Goal: Transaction & Acquisition: Purchase product/service

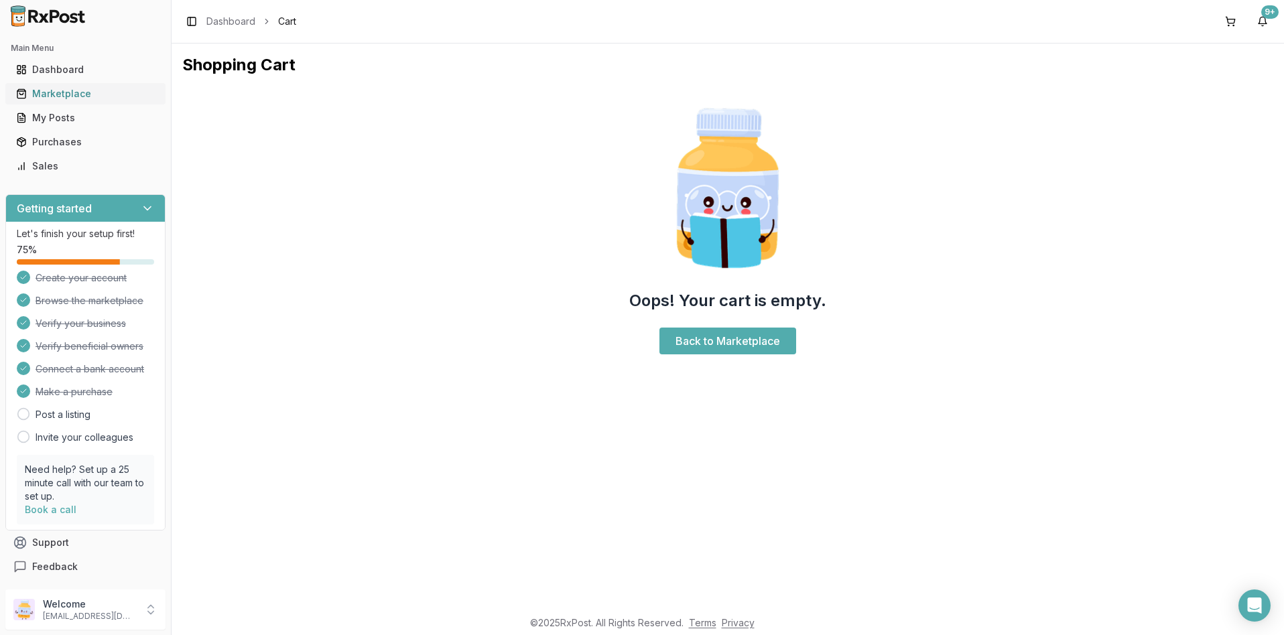
click at [68, 92] on div "Marketplace" at bounding box center [85, 93] width 139 height 13
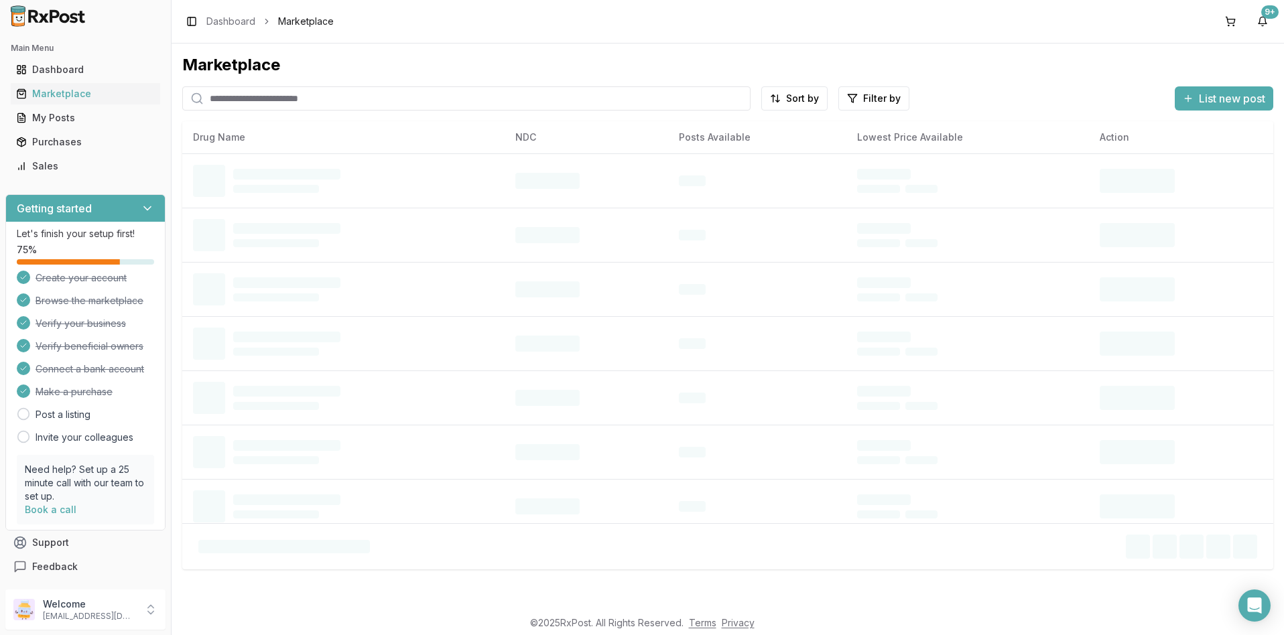
click at [244, 101] on input "search" at bounding box center [466, 98] width 568 height 24
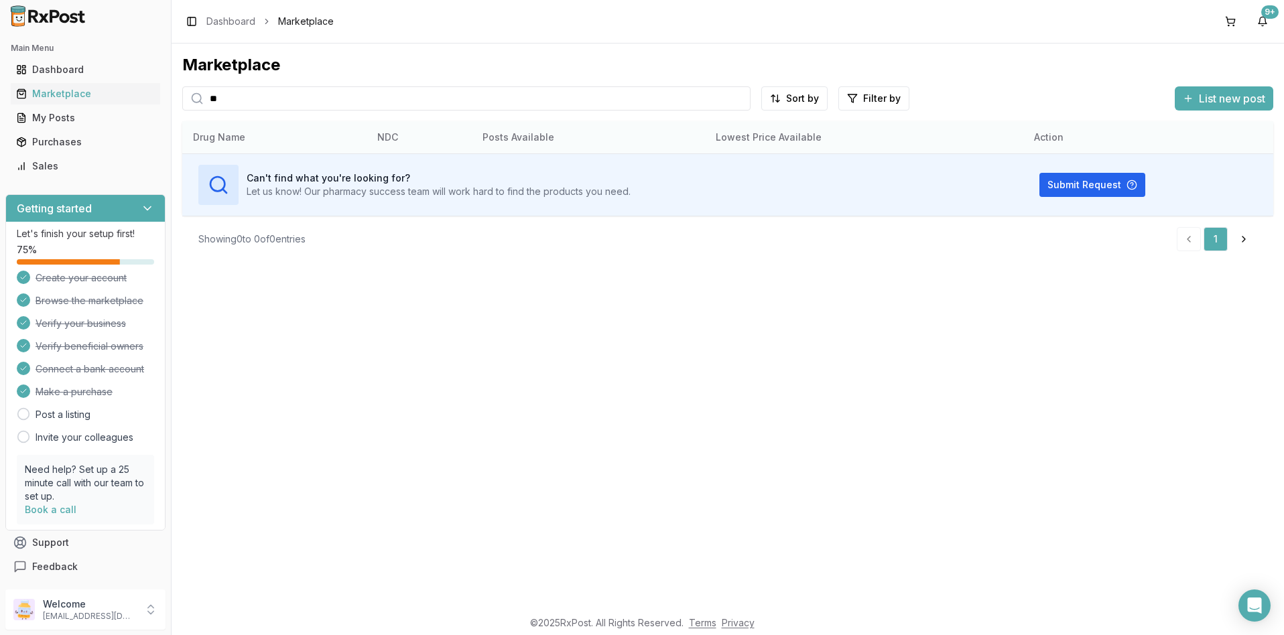
type input "*"
type input "*****"
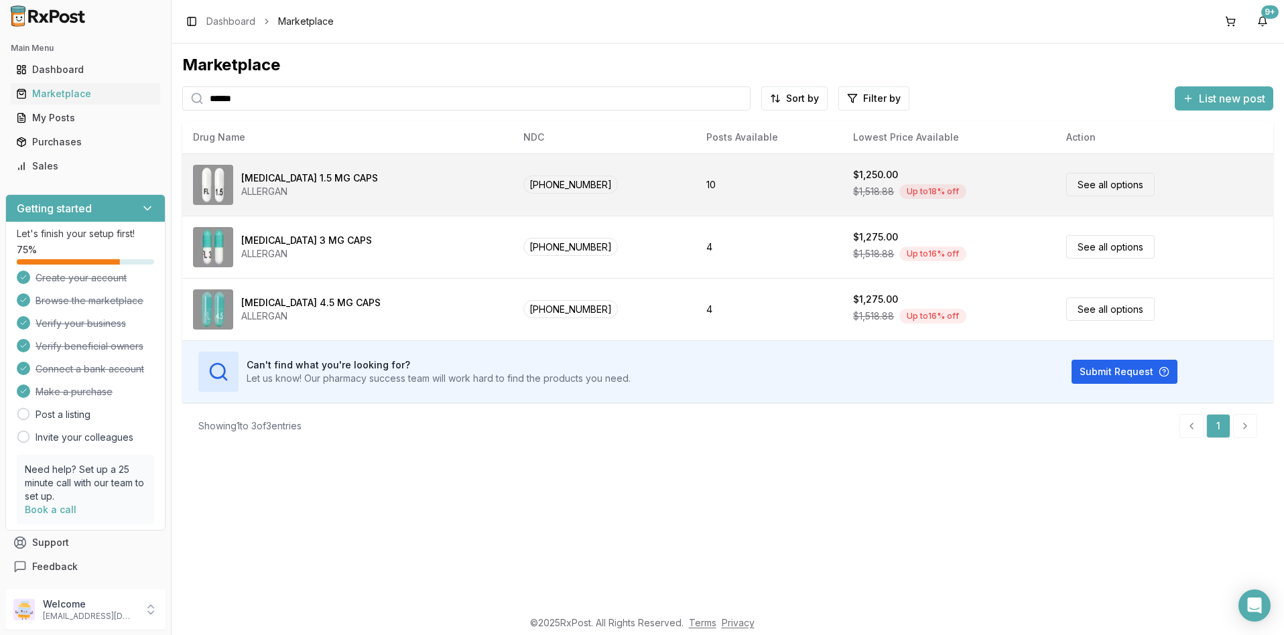
click at [1080, 180] on link "See all options" at bounding box center [1110, 184] width 88 height 23
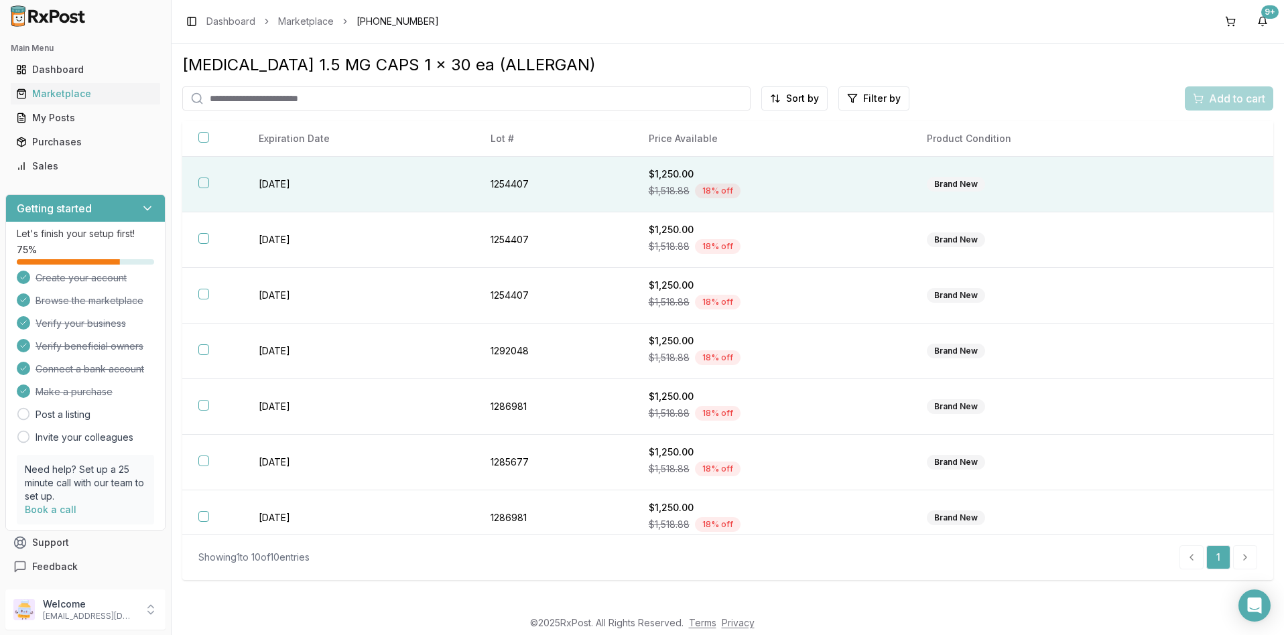
click at [202, 183] on button "button" at bounding box center [203, 183] width 11 height 11
click at [1238, 104] on span "Add to cart" at bounding box center [1237, 98] width 56 height 16
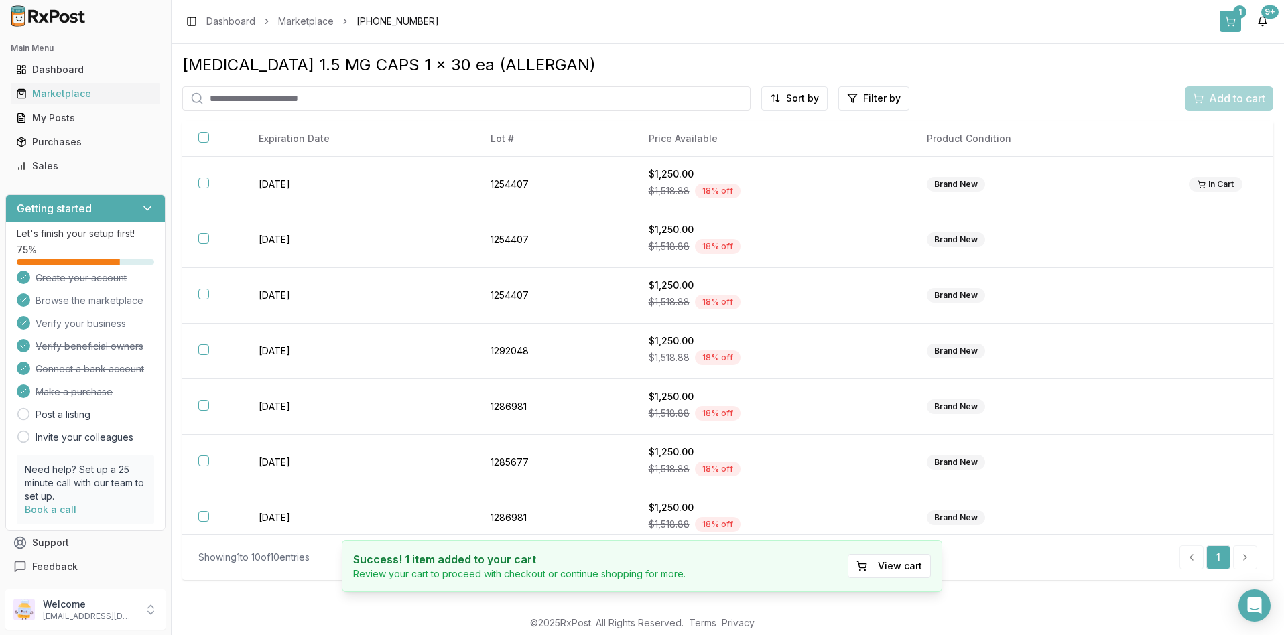
click at [1230, 21] on button "1" at bounding box center [1230, 21] width 21 height 21
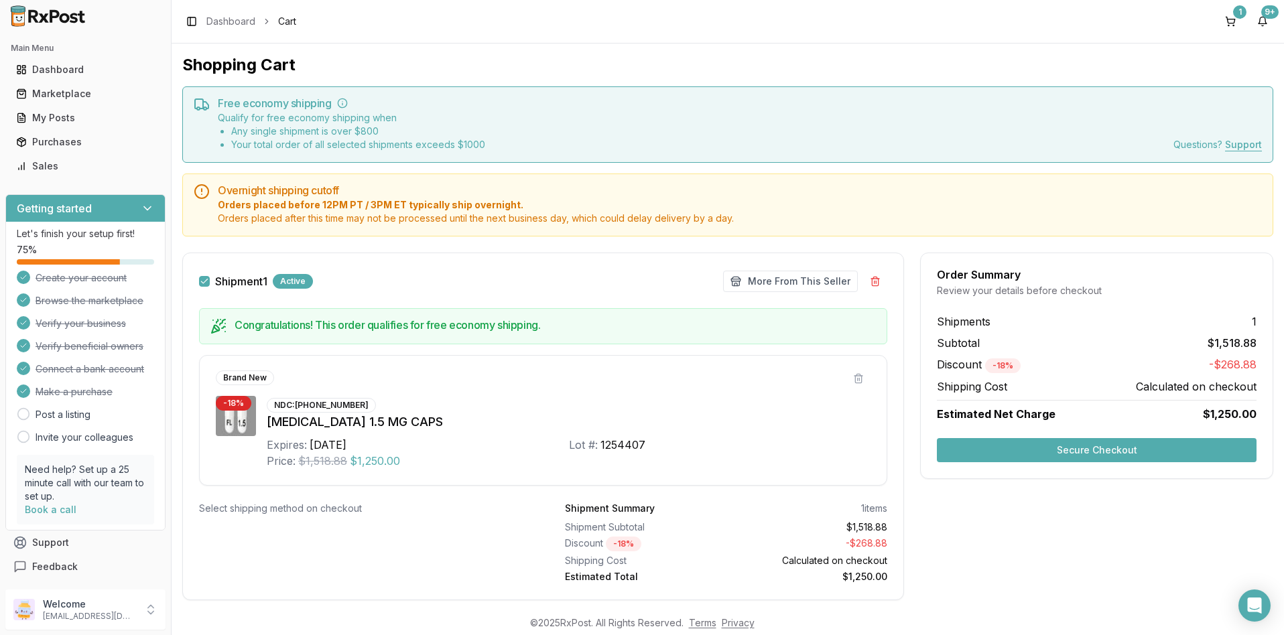
click at [1092, 450] on button "Secure Checkout" at bounding box center [1097, 450] width 320 height 24
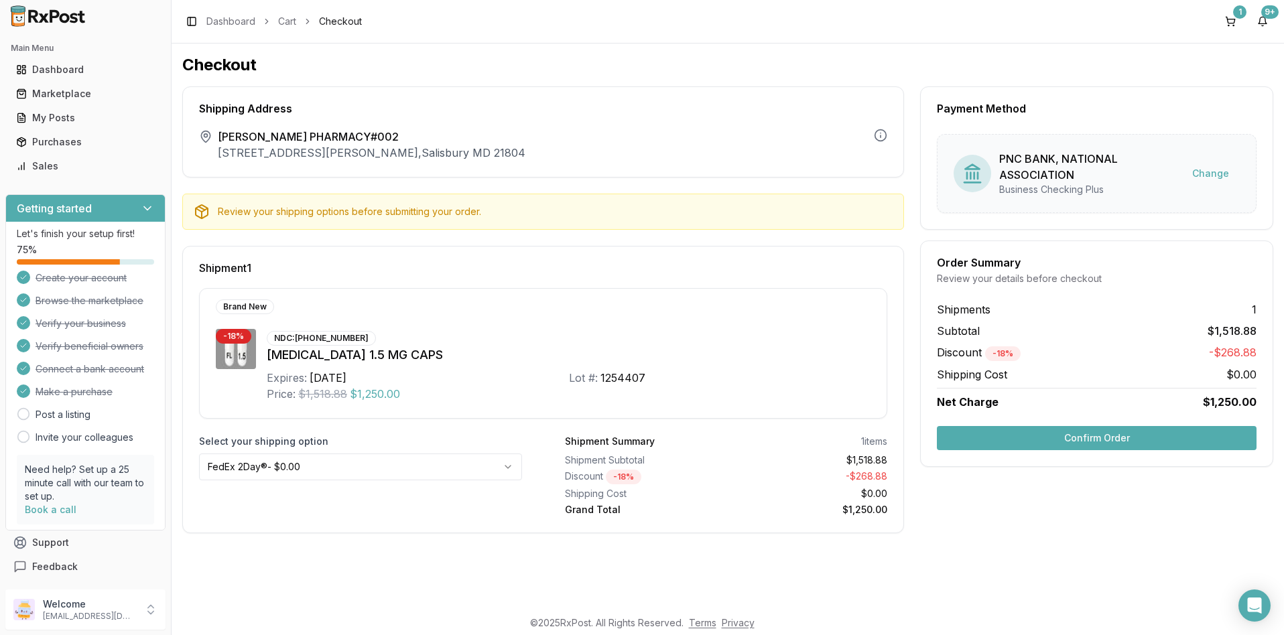
click at [1081, 439] on button "Confirm Order" at bounding box center [1097, 438] width 320 height 24
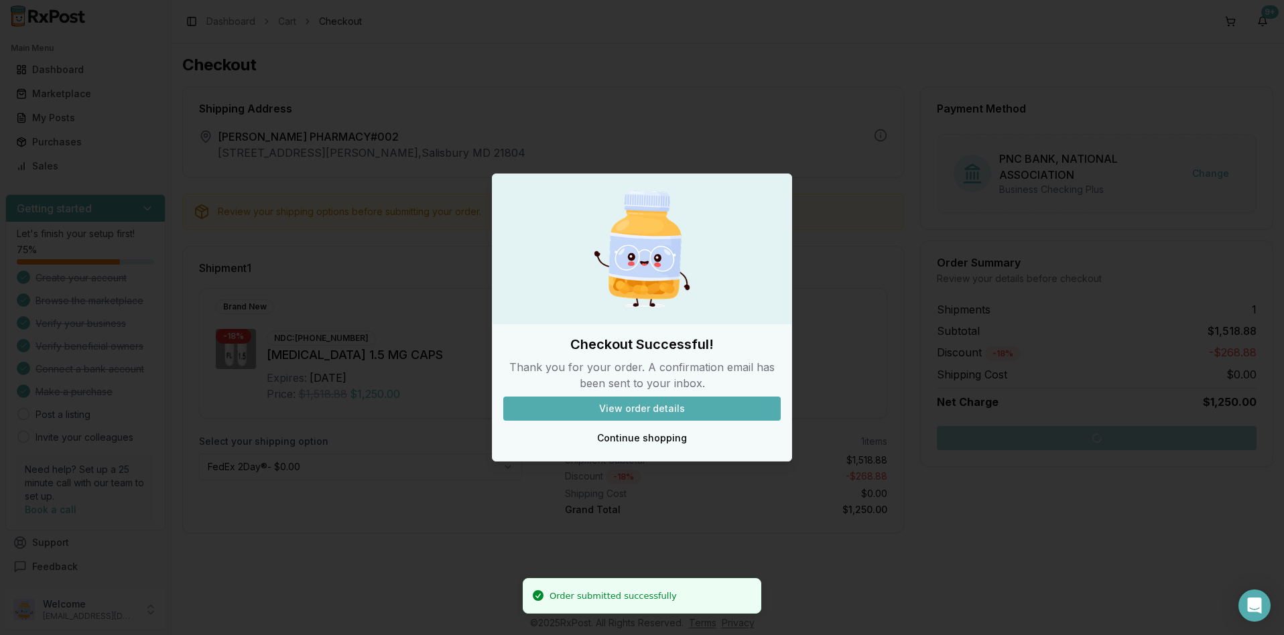
click at [661, 408] on button "View order details" at bounding box center [641, 409] width 277 height 24
